Goal: Find specific page/section: Find specific page/section

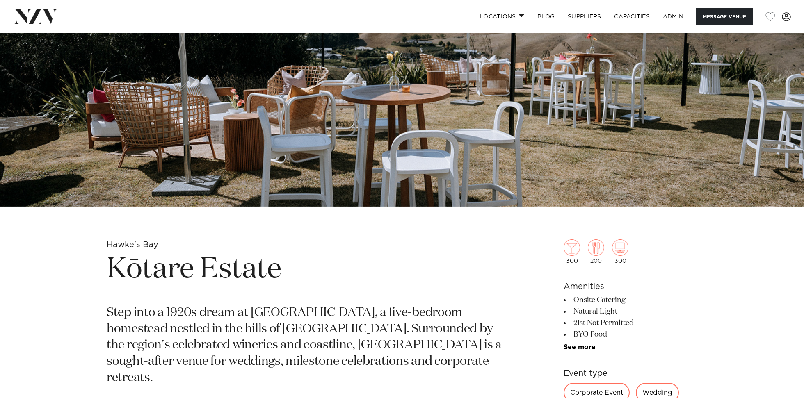
click at [219, 133] on img at bounding box center [402, 18] width 804 height 377
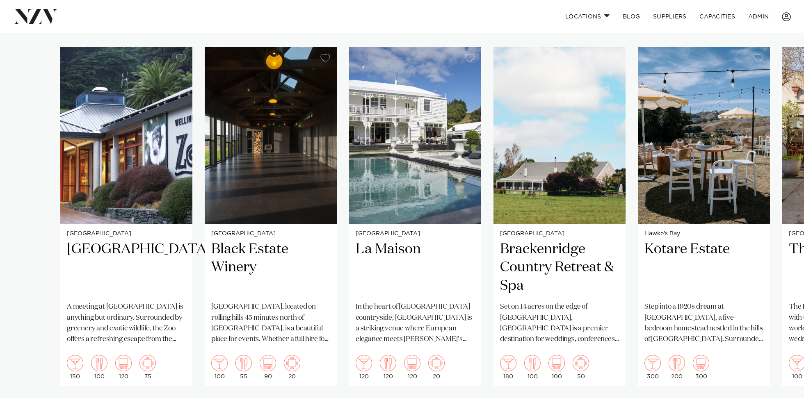
scroll to position [651, 0]
